Goal: Use online tool/utility: Utilize a website feature to perform a specific function

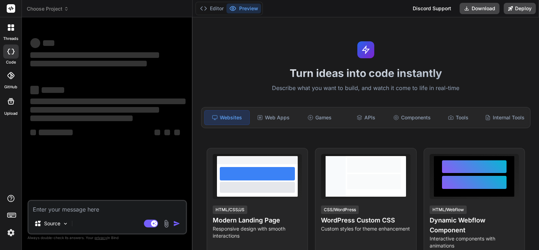
click at [8, 243] on div "threads code GitHub Upload" at bounding box center [11, 125] width 22 height 250
click at [13, 235] on img at bounding box center [11, 233] width 12 height 12
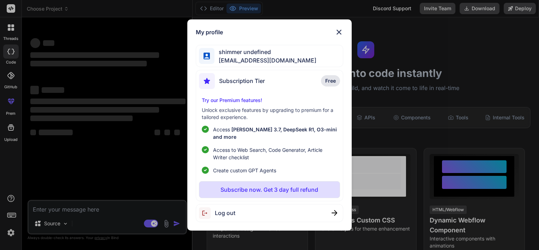
click at [225, 212] on span "Log out" at bounding box center [225, 213] width 20 height 8
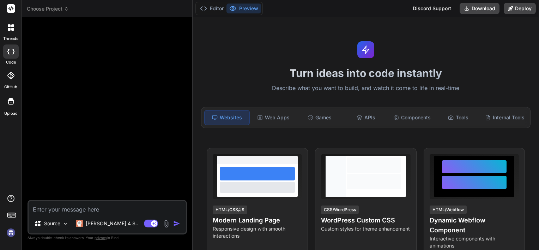
scroll to position [54, 0]
click at [9, 228] on img at bounding box center [11, 233] width 12 height 12
click at [71, 213] on textarea at bounding box center [107, 207] width 157 height 13
click at [49, 11] on span "Choose Project" at bounding box center [48, 8] width 42 height 7
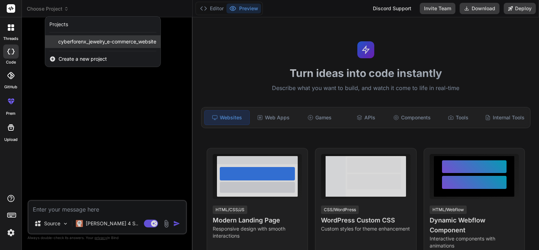
click at [66, 42] on span "cyberforenx_jewelry_e-commerce_website" at bounding box center [107, 41] width 98 height 7
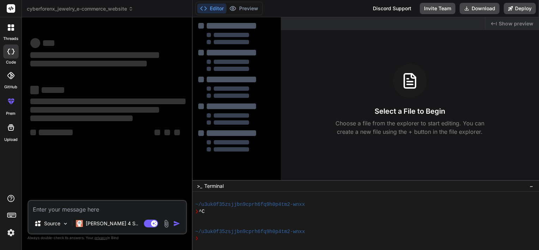
scroll to position [81, 0]
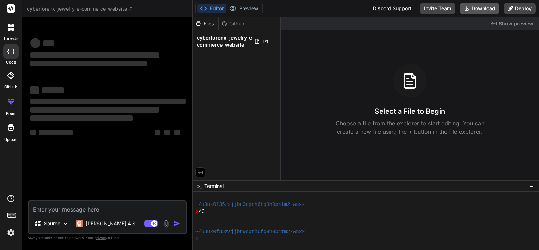
type textarea "x"
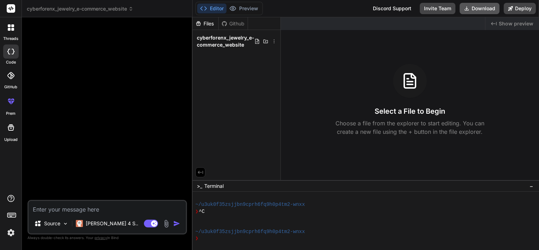
click at [477, 8] on button "Download" at bounding box center [480, 8] width 40 height 11
click at [86, 213] on textarea at bounding box center [107, 207] width 157 height 13
click at [248, 48] on span "cyberforenx_jewelry_e-commerce_website" at bounding box center [226, 41] width 58 height 14
click at [255, 44] on icon at bounding box center [258, 41] width 6 height 6
click at [243, 76] on div "Files Github cyberforenx_jewelry_e-commerce_website" at bounding box center [237, 98] width 88 height 163
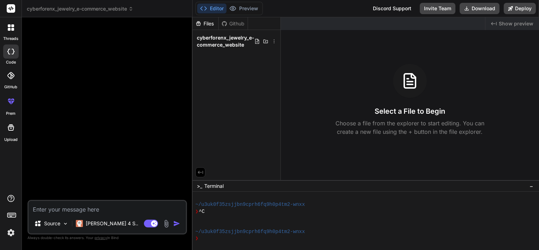
click at [206, 23] on div "Files" at bounding box center [206, 23] width 26 height 7
click at [225, 25] on icon at bounding box center [224, 23] width 5 height 5
click at [201, 25] on icon at bounding box center [199, 23] width 6 height 6
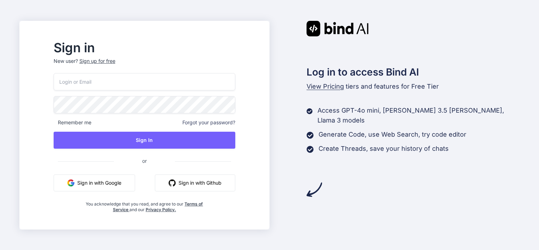
click at [113, 179] on button "Sign in with Google" at bounding box center [95, 182] width 82 height 17
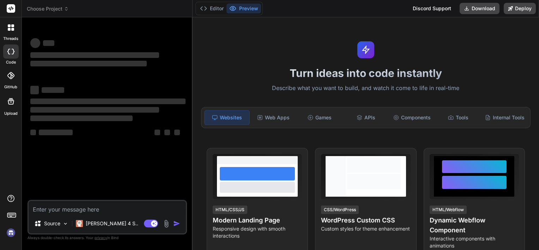
type textarea "x"
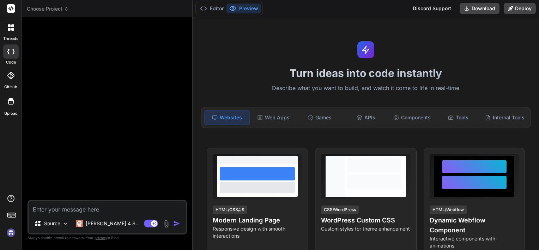
click at [54, 8] on span "Choose Project" at bounding box center [48, 8] width 42 height 7
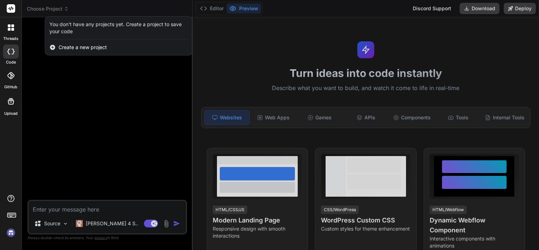
click at [70, 117] on div at bounding box center [269, 125] width 539 height 250
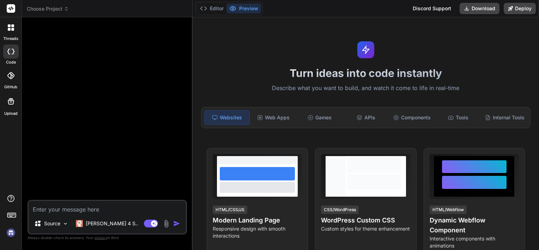
click at [62, 207] on textarea at bounding box center [107, 207] width 157 height 13
click at [58, 8] on span "Choose Project" at bounding box center [48, 8] width 42 height 7
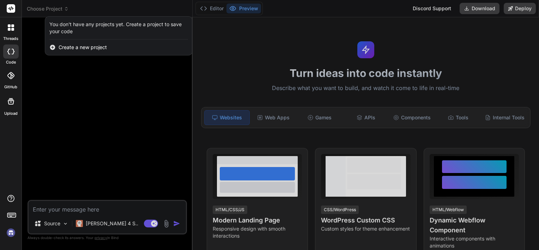
click at [42, 116] on div at bounding box center [269, 125] width 539 height 250
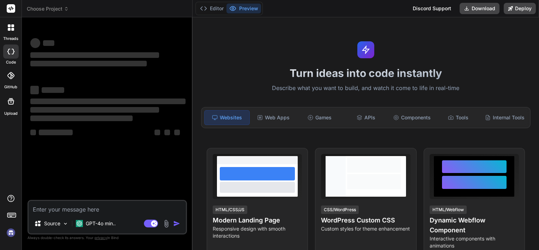
type textarea "x"
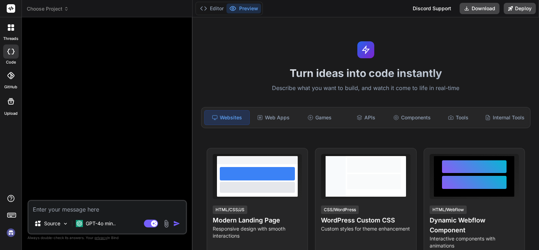
click at [56, 10] on span "Choose Project" at bounding box center [48, 8] width 42 height 7
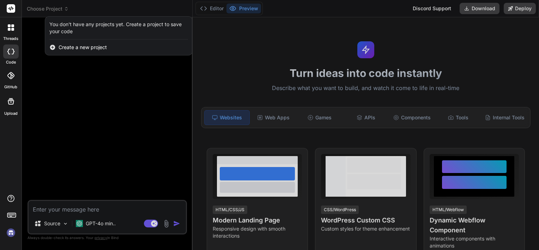
click at [62, 95] on div at bounding box center [269, 125] width 539 height 250
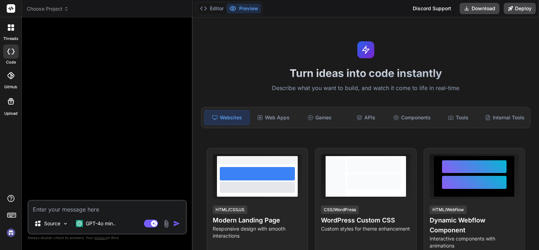
click at [41, 7] on span "Choose Project" at bounding box center [48, 8] width 42 height 7
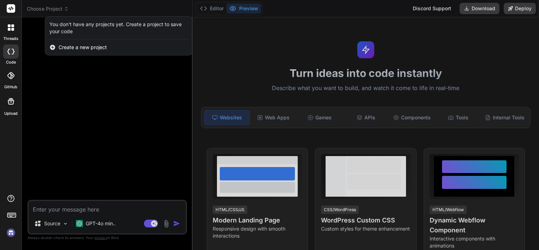
click at [97, 90] on div at bounding box center [269, 125] width 539 height 250
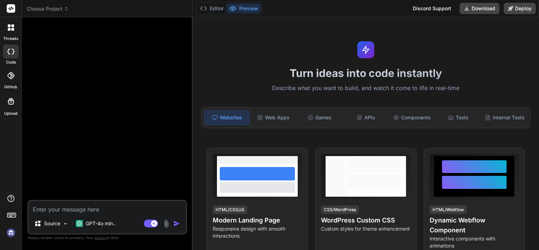
click at [62, 8] on span "Choose Project" at bounding box center [48, 8] width 42 height 7
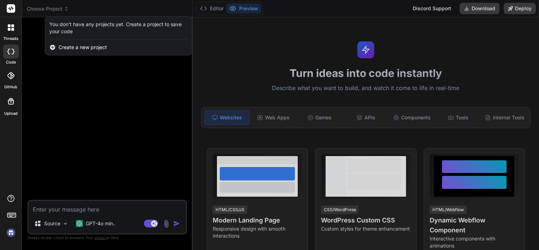
click at [6, 31] on div at bounding box center [11, 27] width 15 height 15
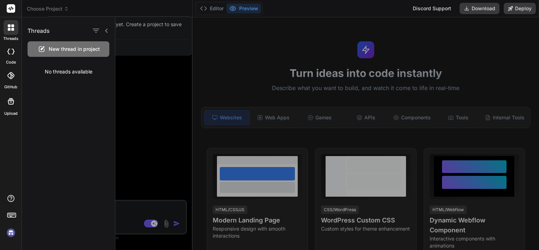
click at [44, 13] on div at bounding box center [269, 125] width 539 height 250
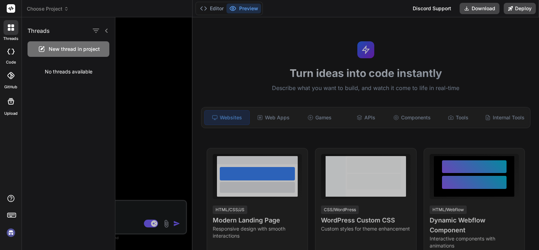
click at [48, 11] on span "Choose Project" at bounding box center [48, 8] width 42 height 7
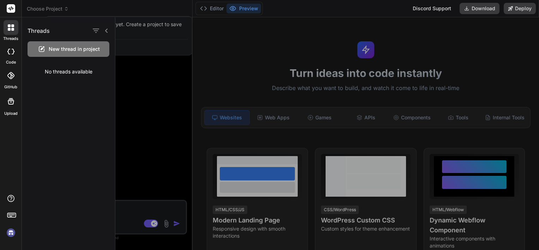
click at [127, 68] on div at bounding box center [327, 133] width 424 height 233
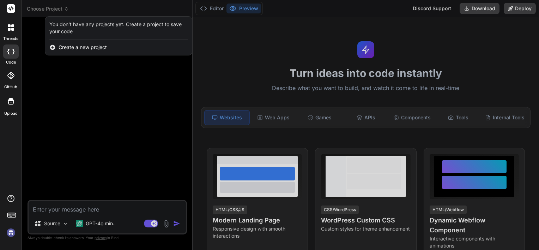
click at [48, 7] on div at bounding box center [269, 125] width 539 height 250
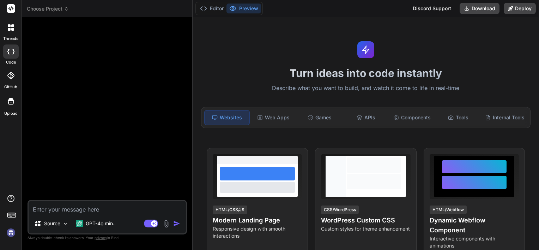
click at [49, 10] on span "Choose Project" at bounding box center [48, 8] width 42 height 7
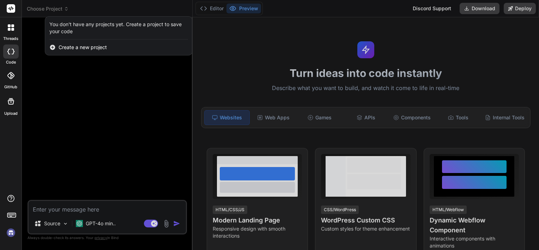
click at [82, 72] on div at bounding box center [269, 125] width 539 height 250
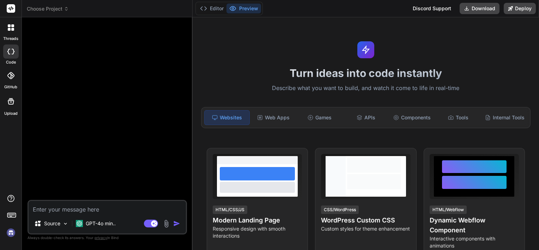
drag, startPoint x: 473, startPoint y: 6, endPoint x: 361, endPoint y: 32, distance: 115.2
click at [361, 32] on div "Editor Preview Discord Support Download Deploy Turn ideas into code instantly D…" at bounding box center [366, 125] width 347 height 250
click at [213, 10] on button "Editor" at bounding box center [211, 9] width 29 height 10
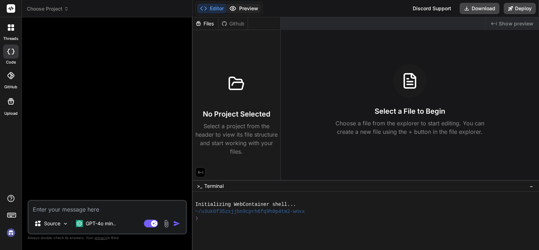
click at [236, 10] on icon at bounding box center [232, 8] width 7 height 7
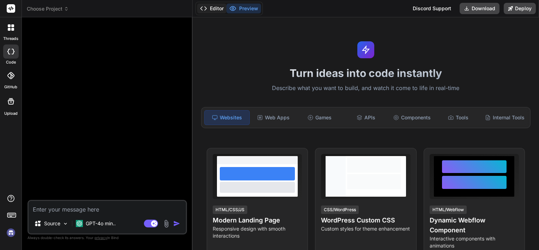
click at [200, 7] on icon at bounding box center [203, 8] width 7 height 7
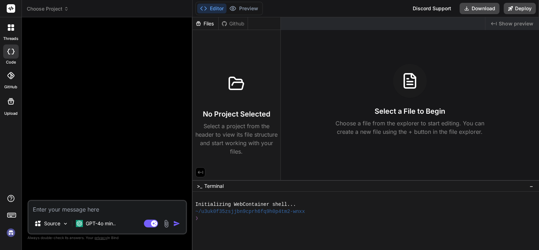
click at [53, 5] on header "Choose Project Created with Pixso." at bounding box center [107, 8] width 171 height 17
click at [53, 7] on span "Choose Project" at bounding box center [48, 8] width 42 height 7
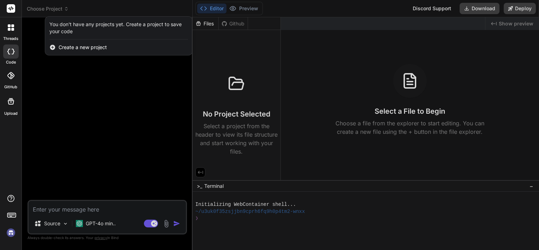
click at [62, 28] on div "You don't have any projects yet. Create a project to save your code" at bounding box center [118, 28] width 139 height 14
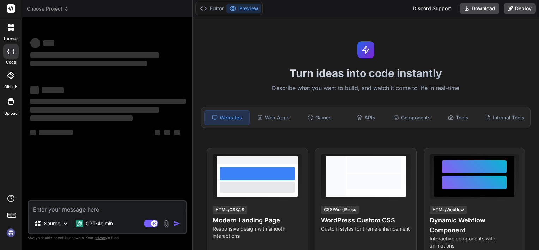
type textarea "x"
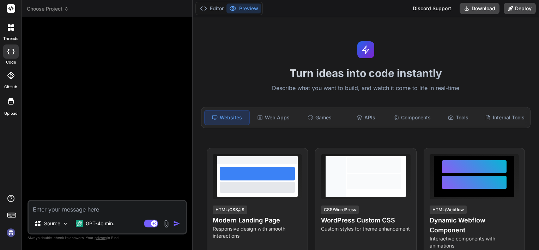
click at [40, 6] on span "Choose Project" at bounding box center [48, 8] width 42 height 7
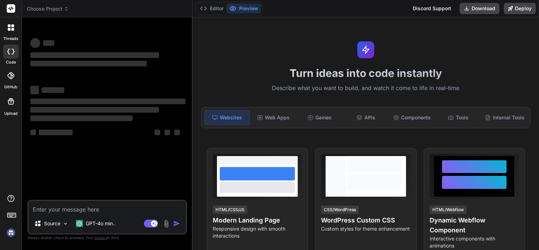
type textarea "x"
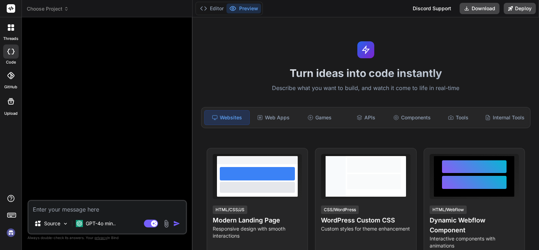
click at [61, 11] on span "Choose Project" at bounding box center [48, 8] width 42 height 7
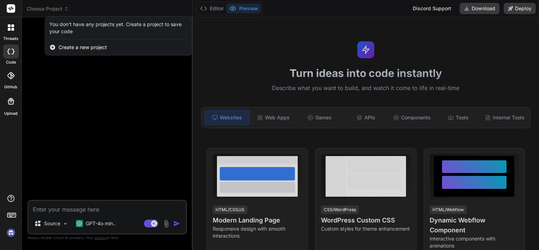
click at [108, 131] on div at bounding box center [269, 125] width 539 height 250
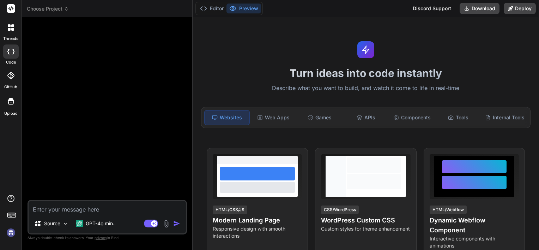
click at [61, 208] on textarea at bounding box center [107, 207] width 157 height 13
paste textarea "CyberForenX Jewellery Website – Internship Project Project Overview The goal is…"
type textarea "CyberForenX Jewellery Website – Internship Project Project Overview The goal is…"
type textarea "x"
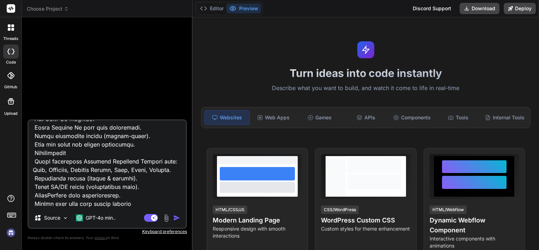
type textarea "CyberForenX Jewellery Website – Internship Project Project Overview The goal is…"
click at [176, 220] on img "button" at bounding box center [176, 217] width 7 height 7
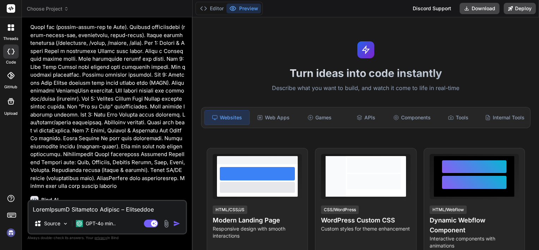
scroll to position [303, 0]
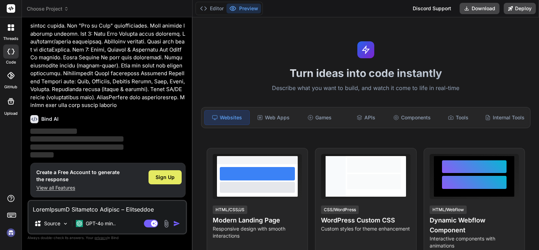
click at [163, 181] on div "Sign Up" at bounding box center [165, 177] width 33 height 14
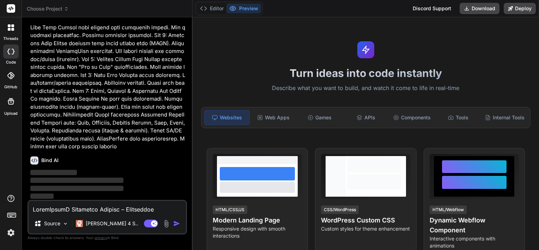
scroll to position [0, 0]
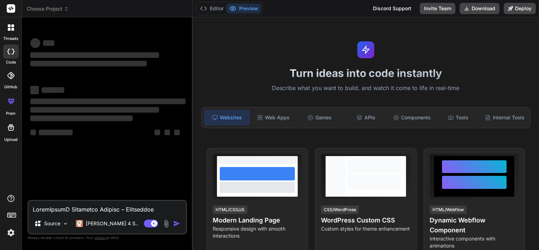
click at [56, 8] on span "Choose Project" at bounding box center [48, 8] width 42 height 7
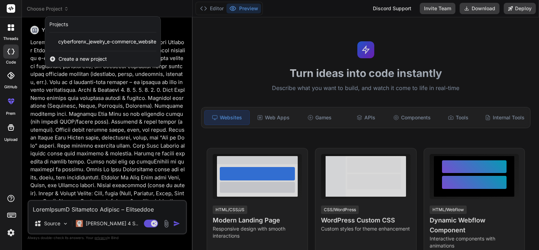
click at [125, 120] on div at bounding box center [269, 125] width 539 height 250
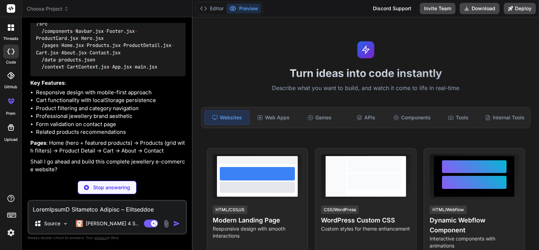
scroll to position [566, 0]
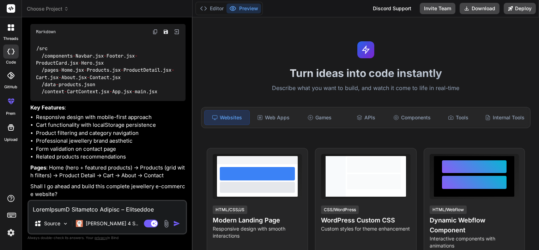
type textarea "x"
click at [63, 215] on div "Source Claude 4 S.. Agent Mode. When this toggle is activated, AI automatically…" at bounding box center [108, 217] width 160 height 35
click at [72, 208] on textarea at bounding box center [107, 207] width 157 height 13
type textarea "y"
type textarea "x"
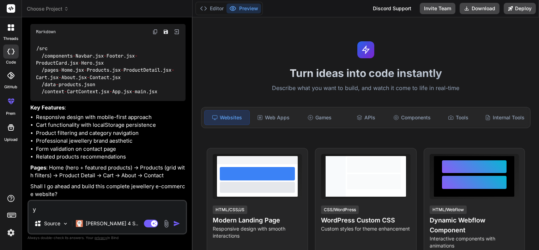
type textarea "ye"
type textarea "x"
type textarea "yes"
type textarea "x"
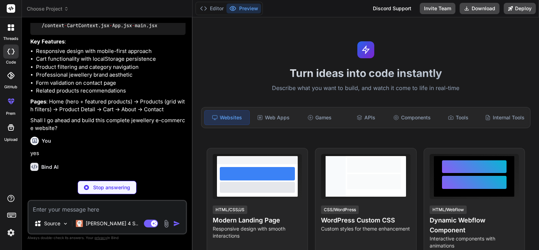
scroll to position [639, 0]
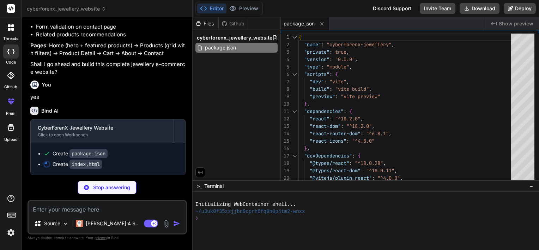
type textarea "x"
type textarea "<link href="https://fonts.googleapis.com/css2?family=Playfair+Display:wght@400;…"
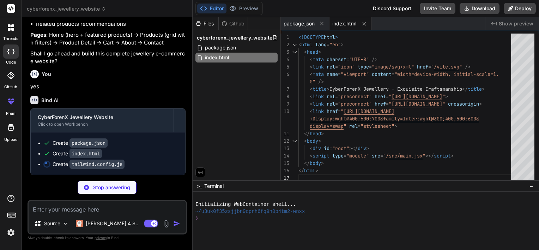
type textarea "x"
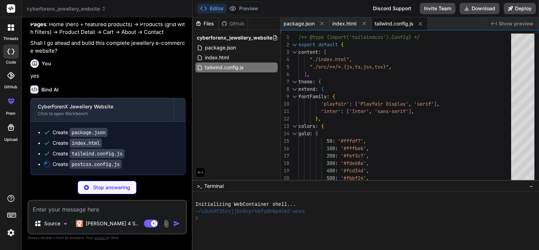
type textarea "x"
type textarea "export default { plugins: { tailwindcss: {}, autoprefixer: {}, }, }"
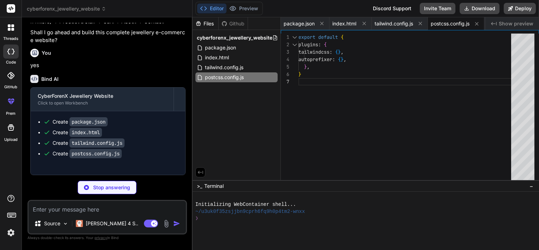
type textarea "x"
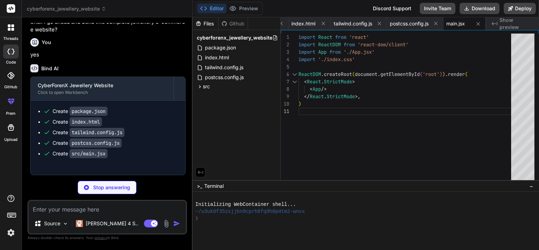
scroll to position [730, 0]
type textarea "x"
type textarea "} }"
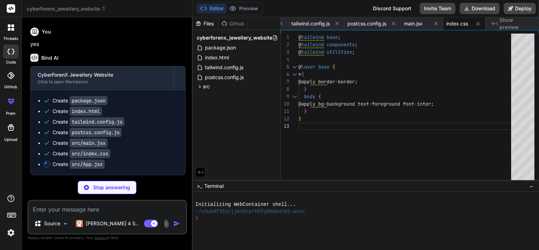
scroll to position [741, 0]
type textarea "x"
type textarea "</Router> </CartProvider> ) } export default App"
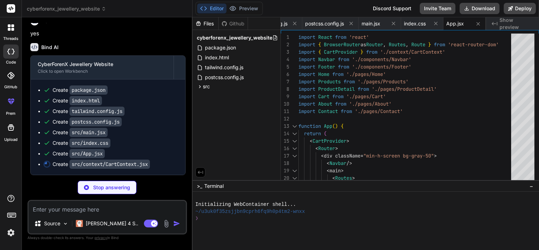
scroll to position [751, 0]
type textarea "x"
type textarea "const context = useContext(CartContext) if (!context) { throw new Error('useCar…"
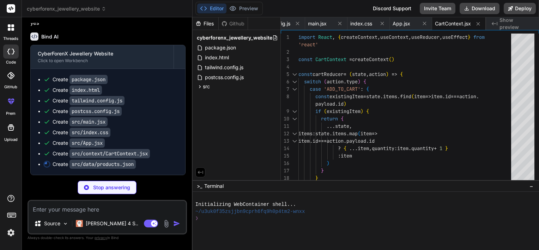
scroll to position [762, 0]
click at [85, 9] on span "cyberforenx_jewellery_website" at bounding box center [66, 8] width 79 height 7
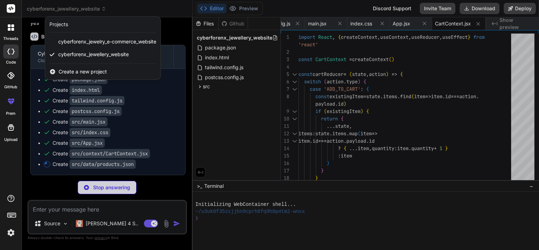
click at [175, 38] on div at bounding box center [269, 125] width 539 height 250
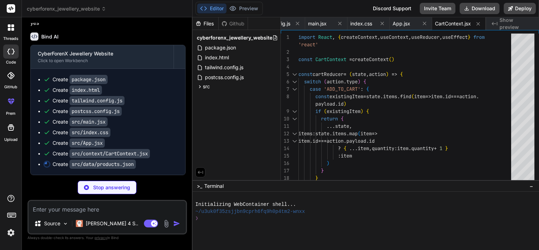
type textarea "x"
type textarea "collection.", "features": ["14k Yellow Gold", "7.5-inch Length", "Lobster Clasp…"
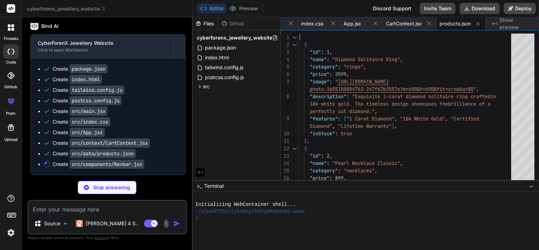
scroll to position [772, 0]
type textarea "x"
type textarea ")} </div> </nav> ) } export default Navbar"
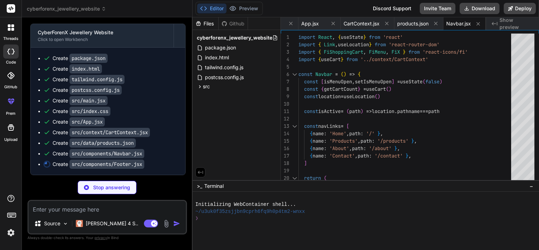
type textarea "x"
type textarea "</div> </div> </footer> ) } export default Footer"
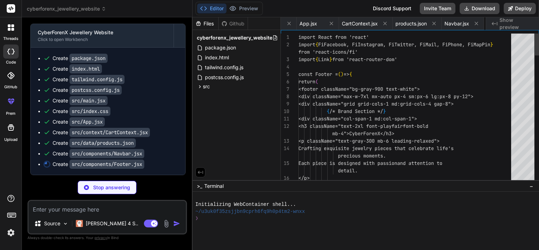
scroll to position [0, 315]
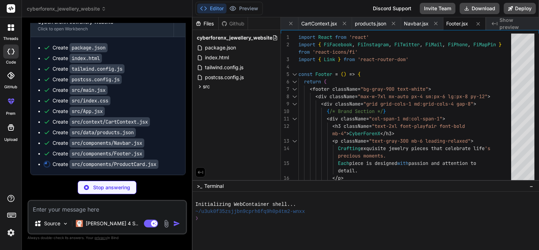
type textarea "x"
type textarea "export default ProductCard"
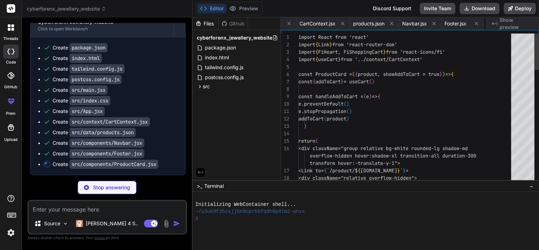
scroll to position [0, 370]
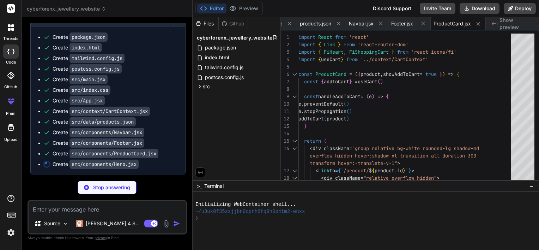
type textarea "x"
type textarea "<div className="absolute bottom-10 right-10 w-16 h-16 border border-gold-400 ro…"
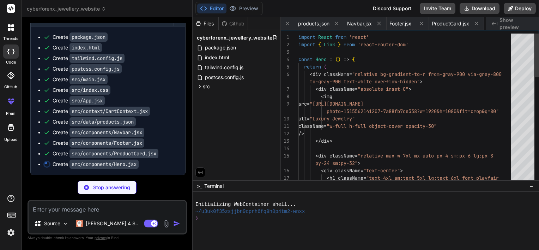
scroll to position [0, 412]
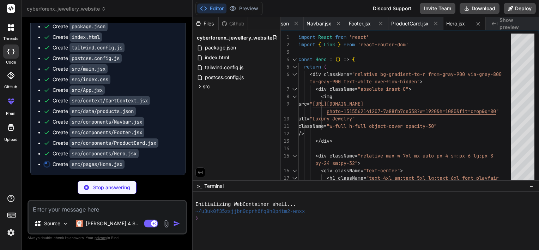
type textarea "x"
type textarea "export default Home"
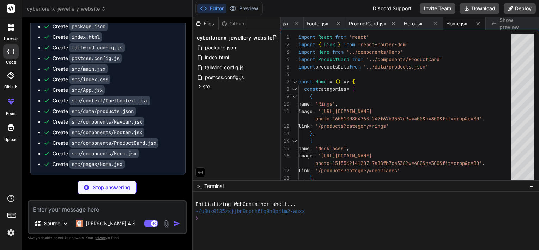
scroll to position [825, 0]
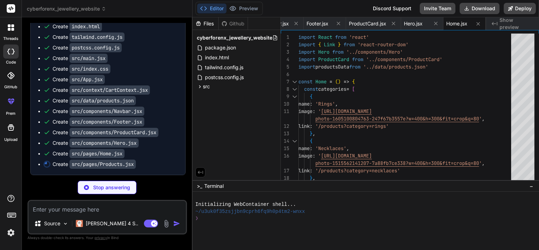
type textarea "x"
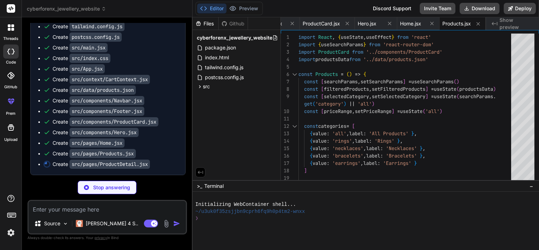
scroll to position [836, 0]
type textarea "x"
type textarea ") } export default ProductDetail"
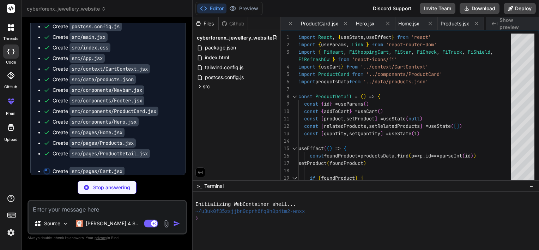
scroll to position [0, 558]
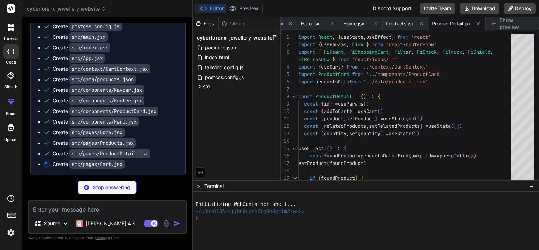
type textarea "x"
type textarea "export default Cart"
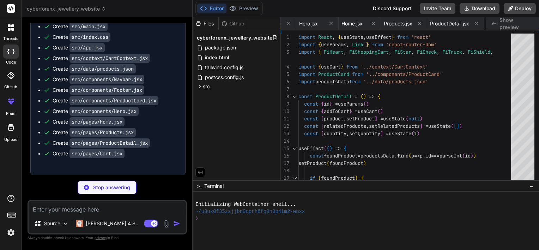
type textarea "x"
type textarea "export default About"
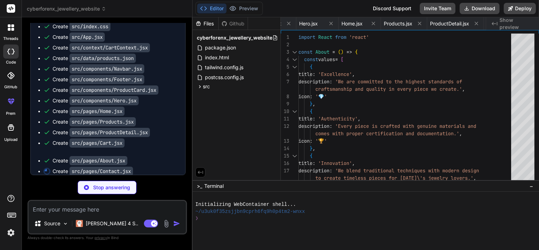
scroll to position [0, 643]
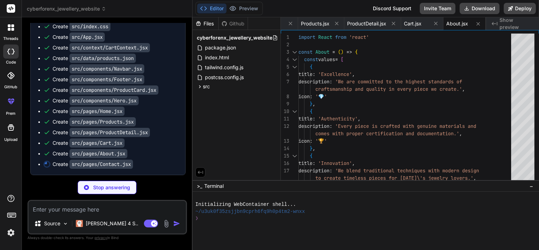
type textarea "x"
type textarea "</div> </div> </div> </div> </div> ) } export default Contact"
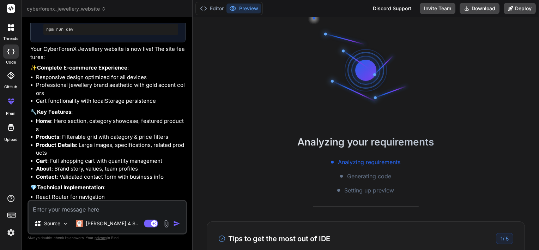
scroll to position [939, 0]
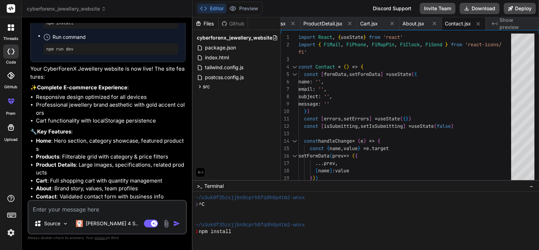
type textarea "x"
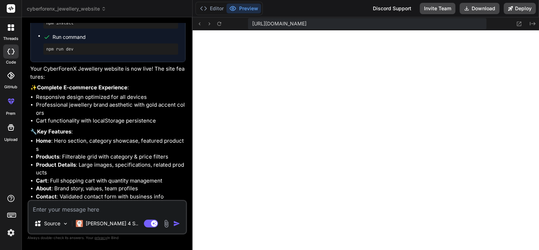
scroll to position [393, 0]
click at [216, 20] on button at bounding box center [219, 23] width 8 height 8
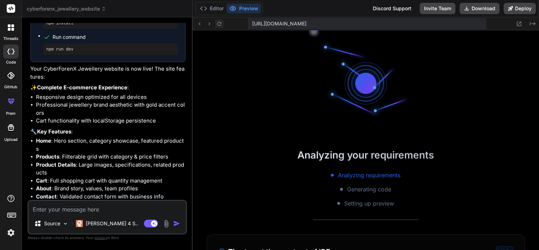
scroll to position [569, 0]
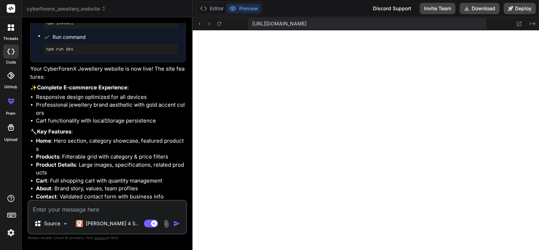
click at [86, 213] on textarea at bounding box center [107, 207] width 157 height 13
paste textarea "/home/u3uk0f35zsjjbn9cprh6fq9h0p4tm2-wnxx/src/index.css:1:1 1 | @tailwind base;…"
type textarea "/home/u3uk0f35zsjjbn9cprh6fq9h0p4tm2-wnxx/src/index.css:1:1 1 | @tailwind base;…"
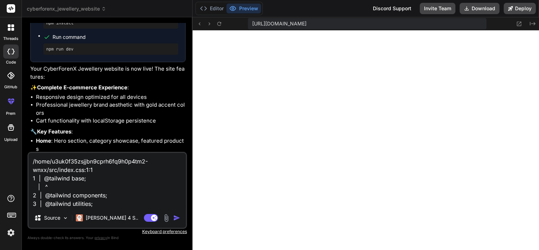
type textarea "x"
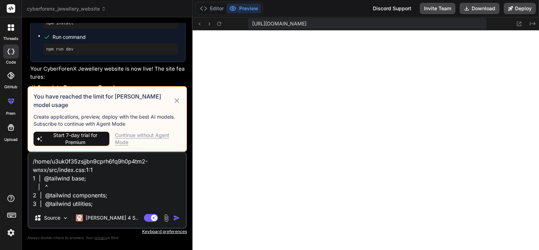
type textarea "/home/u3uk0f35zsjjbn9cprh6fq9h0p4tm2-wnxx/src/index.css:1:1 1 | @tailwind base;…"
click at [126, 144] on div "Continue without Agent Mode" at bounding box center [148, 139] width 66 height 14
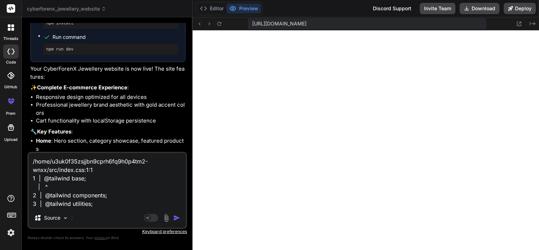
click at [105, 205] on textarea "/home/u3uk0f35zsjjbn9cprh6fq9h0p4tm2-wnxx/src/index.css:1:1 1 | @tailwind base;…" at bounding box center [107, 180] width 157 height 55
type textarea "x"
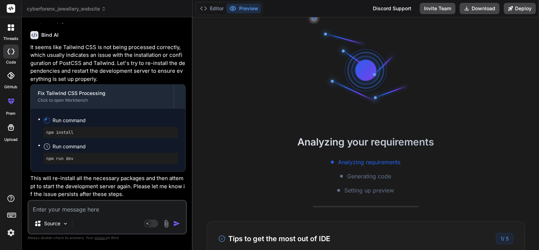
scroll to position [1297, 0]
type textarea "x"
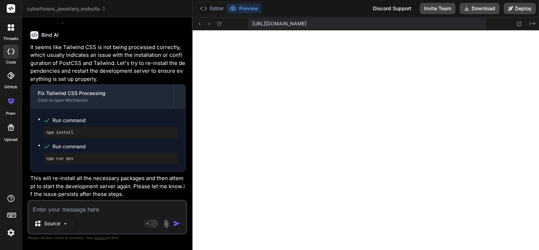
scroll to position [983, 0]
click at [66, 208] on textarea at bounding box center [107, 207] width 157 height 13
paste textarea "/home/u3uk0f35zsjjbn9cprh6fq9h0p4tm2-wnxx/src/index.css:1:1 1 | @tailwind base;…"
type textarea "/home/u3uk0f35zsjjbn9cprh6fq9h0p4tm2-wnxx/src/index.css:1:1 1 | @tailwind base;…"
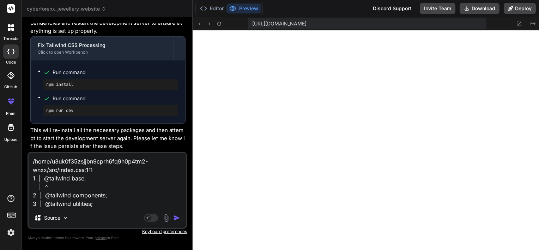
type textarea "x"
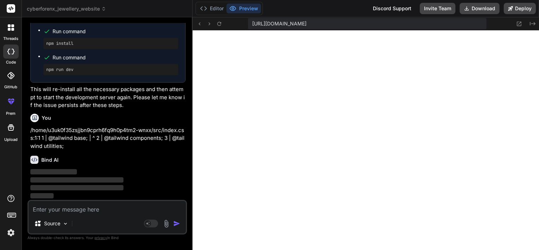
scroll to position [1409, 0]
click at [222, 23] on icon at bounding box center [219, 24] width 6 height 6
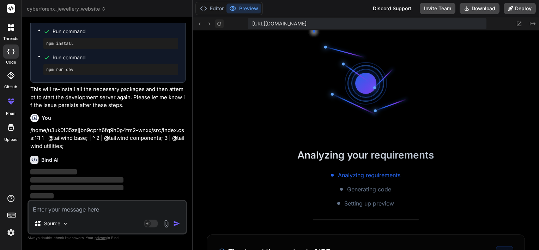
scroll to position [1159, 0]
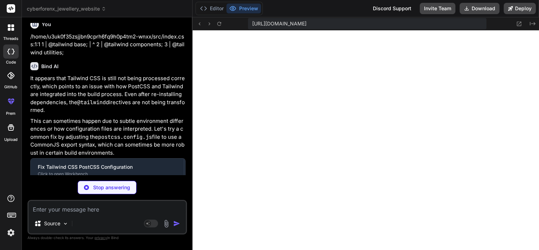
type textarea "x"
type textarea "module.exports = { plugins: { tailwindcss: {}, autoprefixer: {}, }, };"
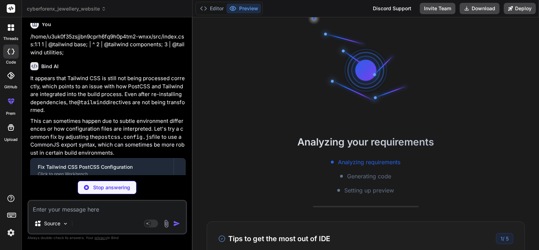
scroll to position [1240, 0]
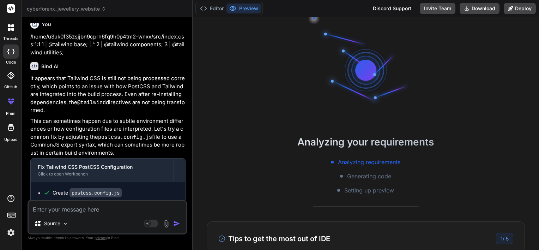
type textarea "x"
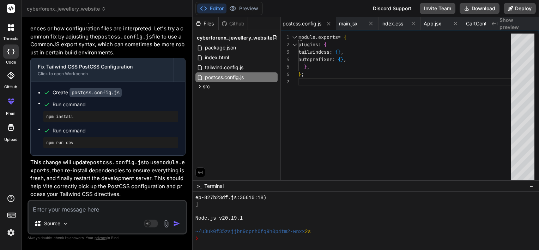
scroll to position [1602, 0]
click at [512, 20] on span "Show preview" at bounding box center [517, 24] width 34 height 14
click at [525, 27] on span "Show preview" at bounding box center [517, 24] width 34 height 14
click at [120, 212] on textarea at bounding box center [107, 207] width 157 height 13
click at [351, 24] on span "main.jsx" at bounding box center [348, 23] width 19 height 7
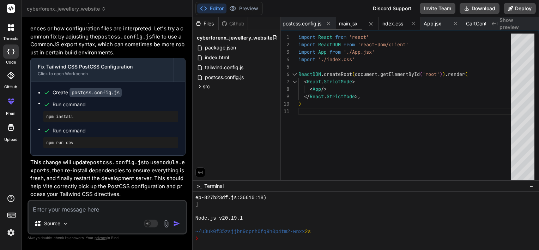
click at [402, 22] on span "index.css" at bounding box center [393, 23] width 22 height 7
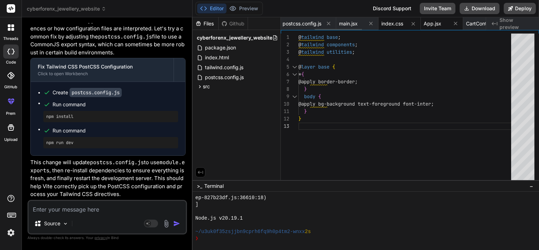
click at [433, 21] on span "App.jsx" at bounding box center [433, 23] width 18 height 7
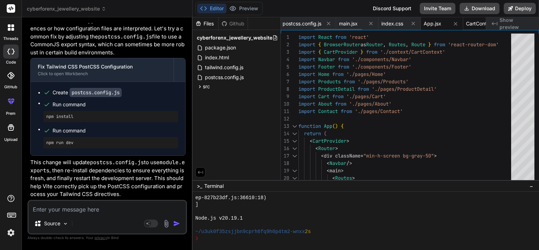
click at [482, 24] on span "CartContext.jsx" at bounding box center [484, 23] width 36 height 7
type textarea "const context = useContext(CartContext) if (!context) { throw new Error('useCar…"
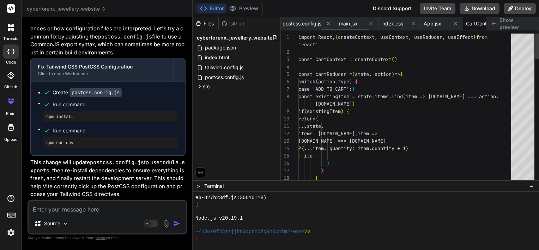
scroll to position [0, 181]
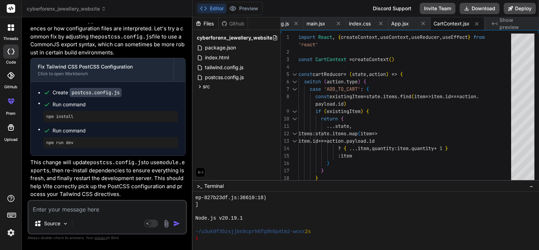
click at [519, 19] on div "Created with Pixso. Show preview" at bounding box center [512, 23] width 53 height 13
drag, startPoint x: 519, startPoint y: 19, endPoint x: 506, endPoint y: 23, distance: 13.6
click at [506, 23] on span "Show preview" at bounding box center [517, 24] width 34 height 14
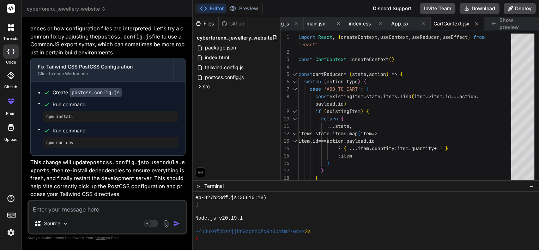
click at [201, 23] on icon at bounding box center [199, 23] width 6 height 6
click at [75, 214] on div "Source Agent Mode. When this toggle is activated, AI automatically makes decisi…" at bounding box center [108, 217] width 160 height 35
click at [86, 208] on textarea at bounding box center [107, 207] width 157 height 13
type textarea "w"
type textarea "x"
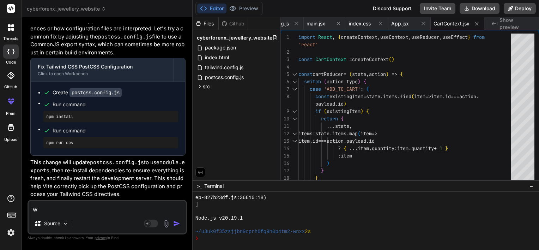
type textarea "wh"
type textarea "x"
type textarea "why"
type textarea "x"
type textarea "why"
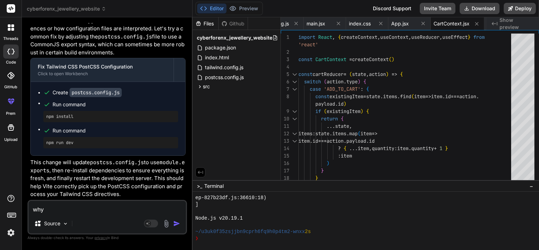
type textarea "x"
type textarea "why p"
type textarea "x"
type textarea "why pr"
type textarea "x"
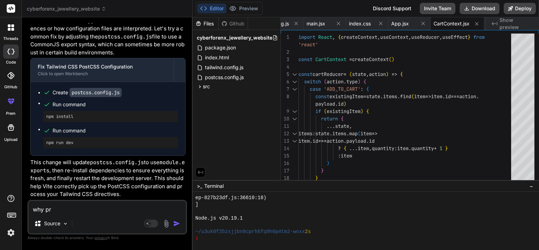
type textarea "why pre"
type textarea "x"
type textarea "why prev"
type textarea "x"
type textarea "why previ"
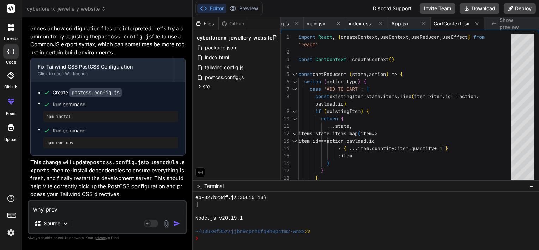
type textarea "x"
type textarea "why previe"
type textarea "x"
type textarea "why preview"
type textarea "x"
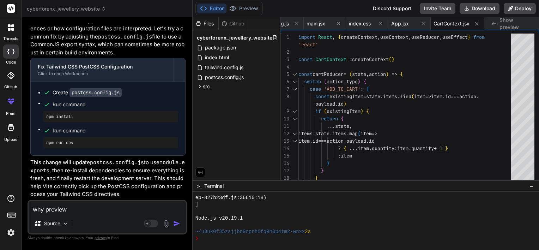
type textarea "why preview"
type textarea "x"
type textarea "why preview n"
type textarea "x"
type textarea "why preview no"
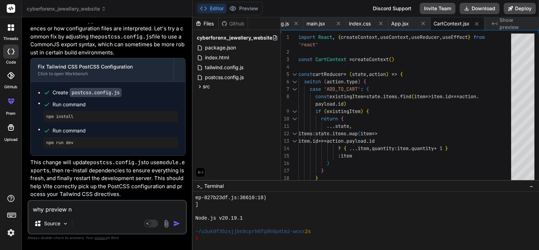
type textarea "x"
type textarea "why preview not"
type textarea "x"
type textarea "why preview not"
type textarea "x"
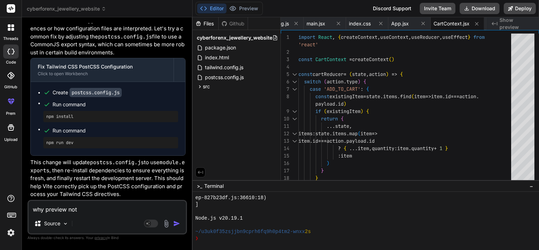
type textarea "why preview not w"
type textarea "x"
type textarea "why preview not wo"
type textarea "x"
type textarea "why preview not wor"
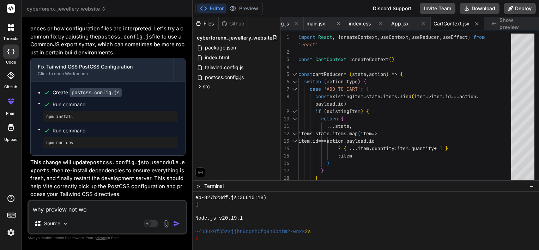
type textarea "x"
type textarea "why preview not work"
type textarea "x"
type textarea "why preview not worki"
type textarea "x"
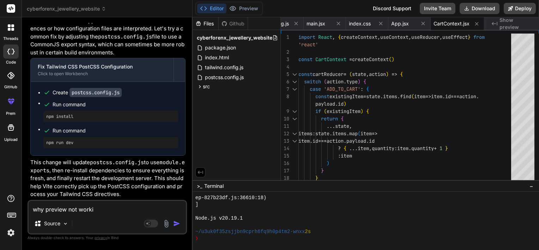
type textarea "why preview not workin"
type textarea "x"
type textarea "why preview not working"
type textarea "x"
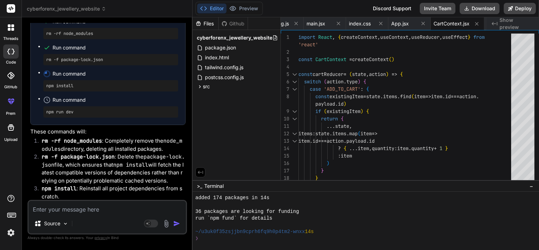
scroll to position [1742, 0]
type textarea "x"
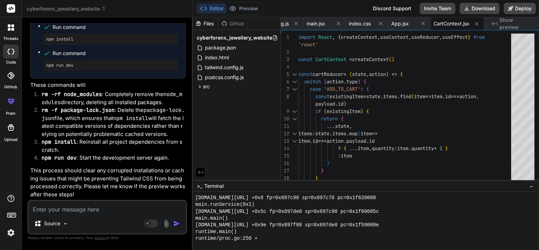
scroll to position [1996, 0]
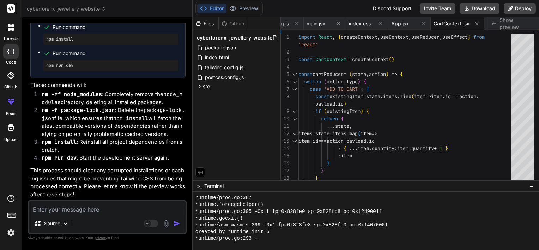
click at [503, 27] on span "Show preview" at bounding box center [517, 24] width 34 height 14
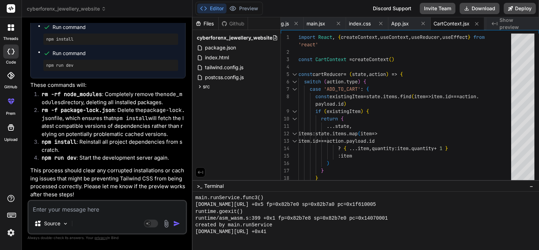
scroll to position [1996, 0]
click at [113, 205] on textarea at bounding box center [107, 207] width 157 height 13
click at [522, 25] on span "Show preview" at bounding box center [517, 24] width 34 height 14
click at [84, 216] on div "Source Agent Mode. When this toggle is activated, AI automatically makes decisi…" at bounding box center [108, 217] width 160 height 35
click at [89, 212] on textarea at bounding box center [107, 207] width 157 height 13
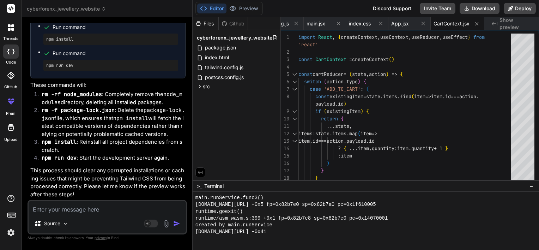
type textarea "w"
type textarea "x"
type textarea "wh"
type textarea "x"
type textarea "why"
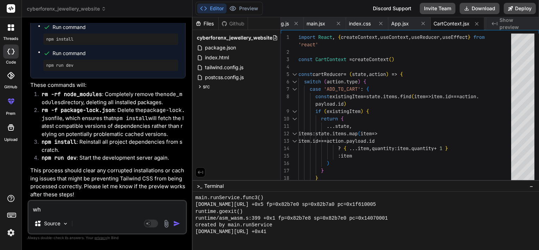
type textarea "x"
type textarea "why"
type textarea "x"
type textarea "why s"
type textarea "x"
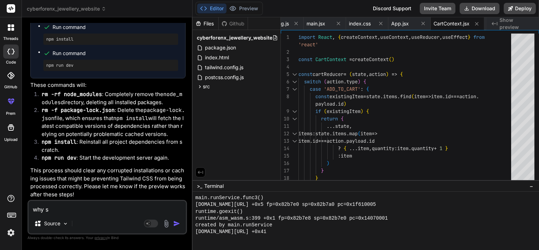
type textarea "why st"
type textarea "x"
type textarea "why sti"
type textarea "x"
type textarea "why stil"
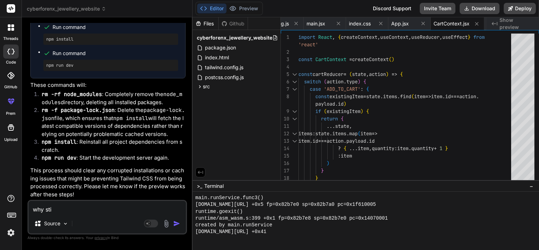
type textarea "x"
type textarea "why still"
type textarea "x"
type textarea "why still"
type textarea "x"
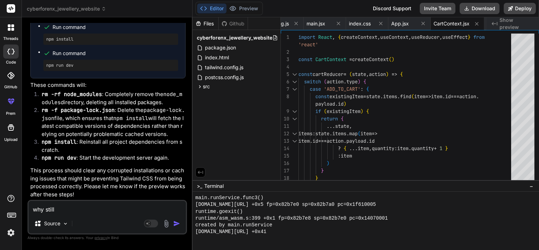
type textarea "why still p"
type textarea "x"
type textarea "why still pr"
type textarea "x"
type textarea "why still pre"
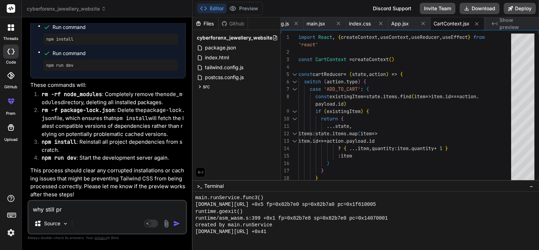
type textarea "x"
type textarea "why still prev"
type textarea "x"
type textarea "why still previ"
type textarea "x"
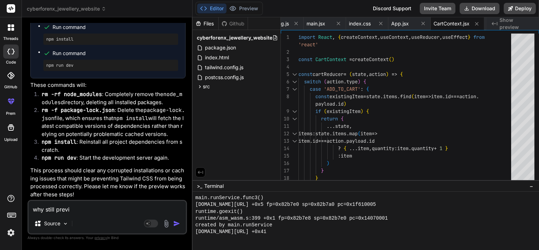
type textarea "why still previe"
type textarea "x"
type textarea "why still preview"
type textarea "x"
type textarea "why still preview"
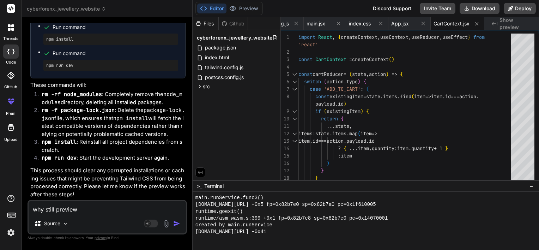
type textarea "x"
type textarea "why still preview n"
type textarea "x"
type textarea "why still preview no"
type textarea "x"
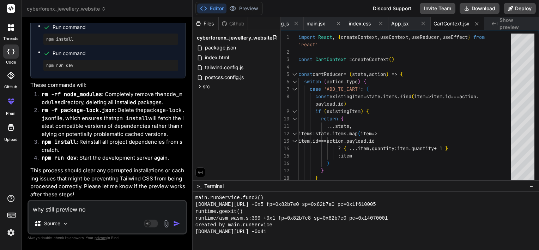
type textarea "why still preview not"
type textarea "x"
type textarea "why still preview not"
type textarea "x"
type textarea "why still preview not w"
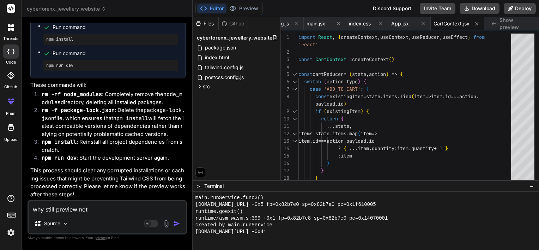
type textarea "x"
type textarea "why still preview not wo"
type textarea "x"
type textarea "why still preview not wor"
type textarea "x"
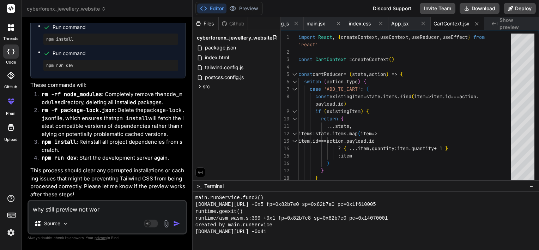
type textarea "why still preview not work"
type textarea "x"
type textarea "why still preview not worki"
type textarea "x"
type textarea "why still preview not workin"
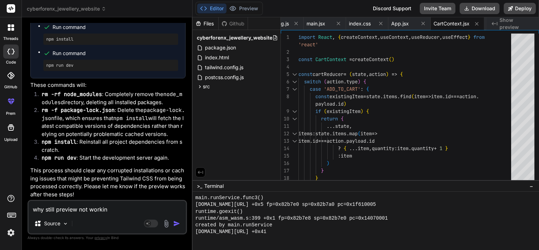
type textarea "x"
type textarea "why still preview not working"
type textarea "x"
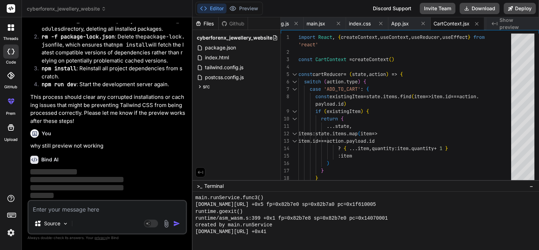
scroll to position [2070, 0]
click at [48, 6] on span "cyberforenx_jewellery_website" at bounding box center [66, 8] width 79 height 7
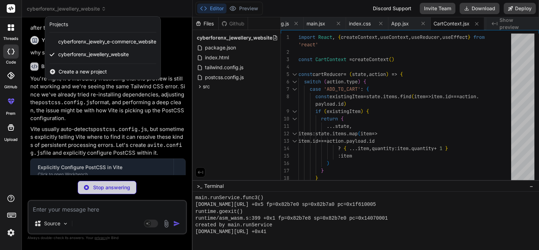
type textarea "x"
type textarea "})"
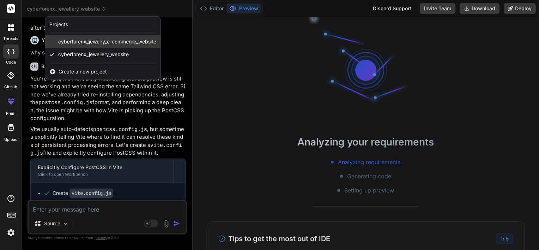
scroll to position [2908, 0]
type textarea "x"
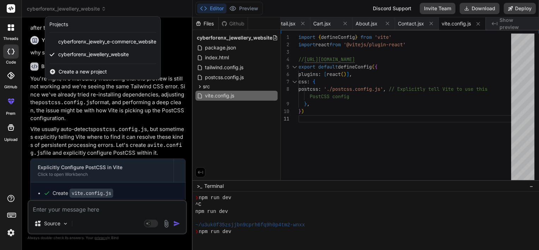
scroll to position [3009, 0]
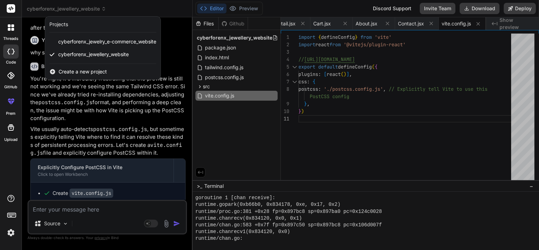
click at [515, 19] on div at bounding box center [269, 125] width 539 height 250
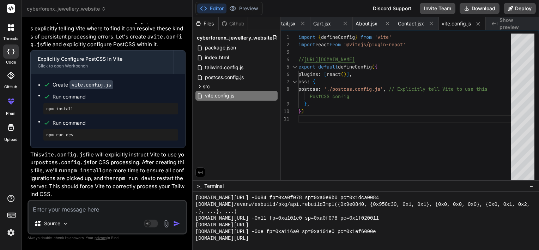
scroll to position [4236, 0]
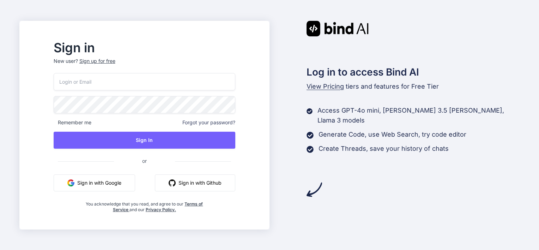
click at [131, 185] on button "Sign in with Google" at bounding box center [95, 182] width 82 height 17
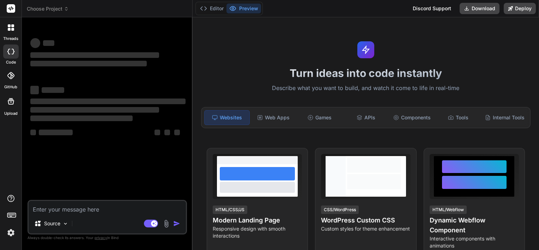
click at [62, 9] on span "Choose Project" at bounding box center [48, 8] width 42 height 7
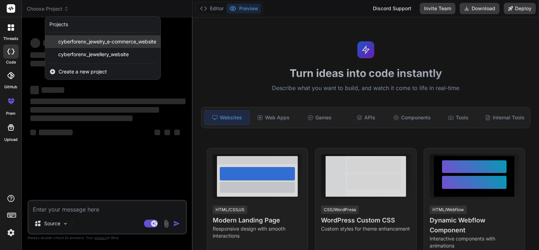
click at [99, 44] on span "cyberforenx_jewelry_e-commerce_website" at bounding box center [107, 41] width 98 height 7
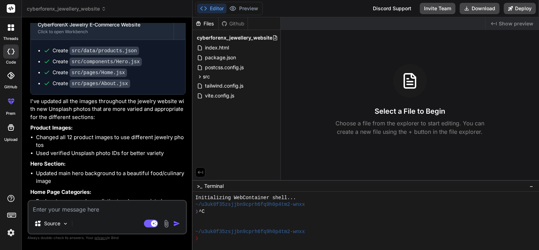
scroll to position [1012, 0]
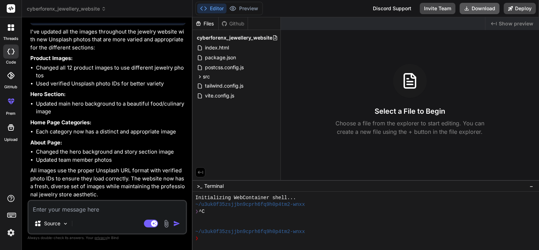
click at [465, 7] on icon at bounding box center [467, 9] width 6 height 6
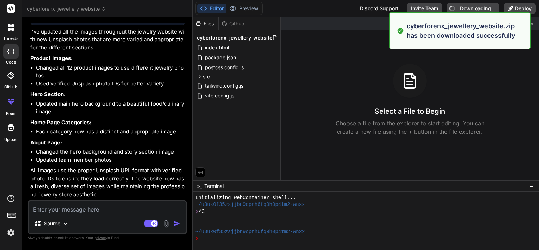
type textarea "x"
